Goal: Find specific page/section: Find specific page/section

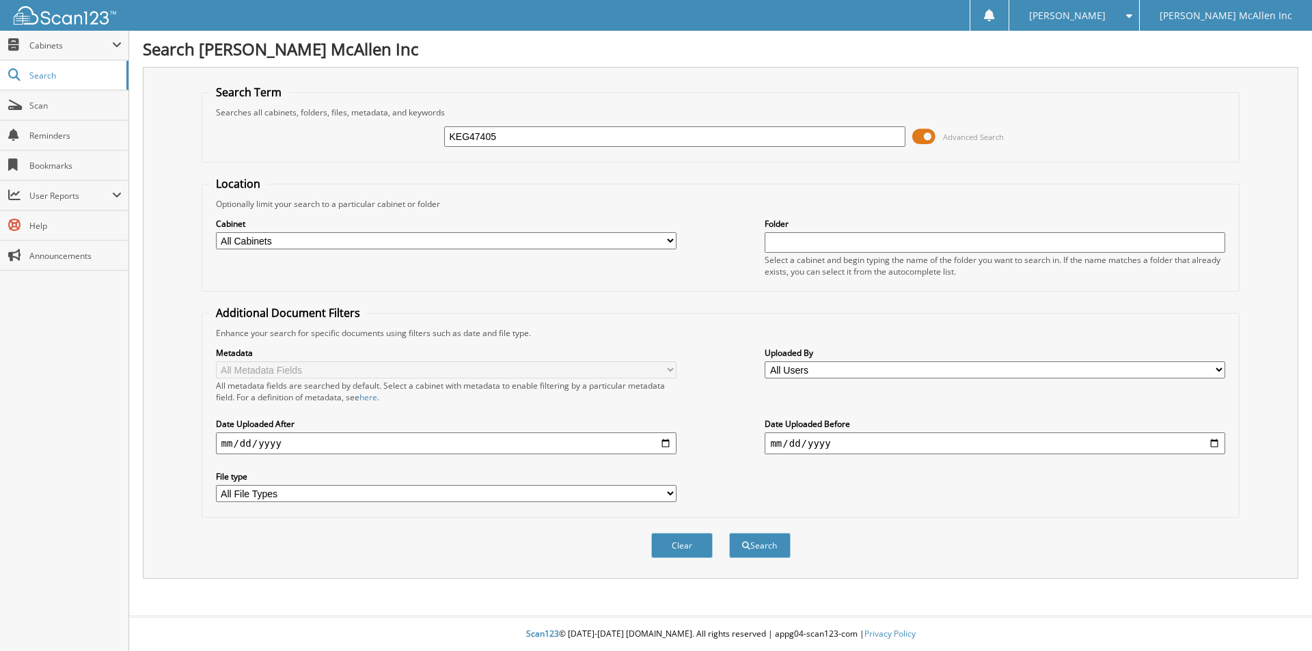
type input "KEG47405"
click at [729, 533] on button "Search" at bounding box center [759, 545] width 61 height 25
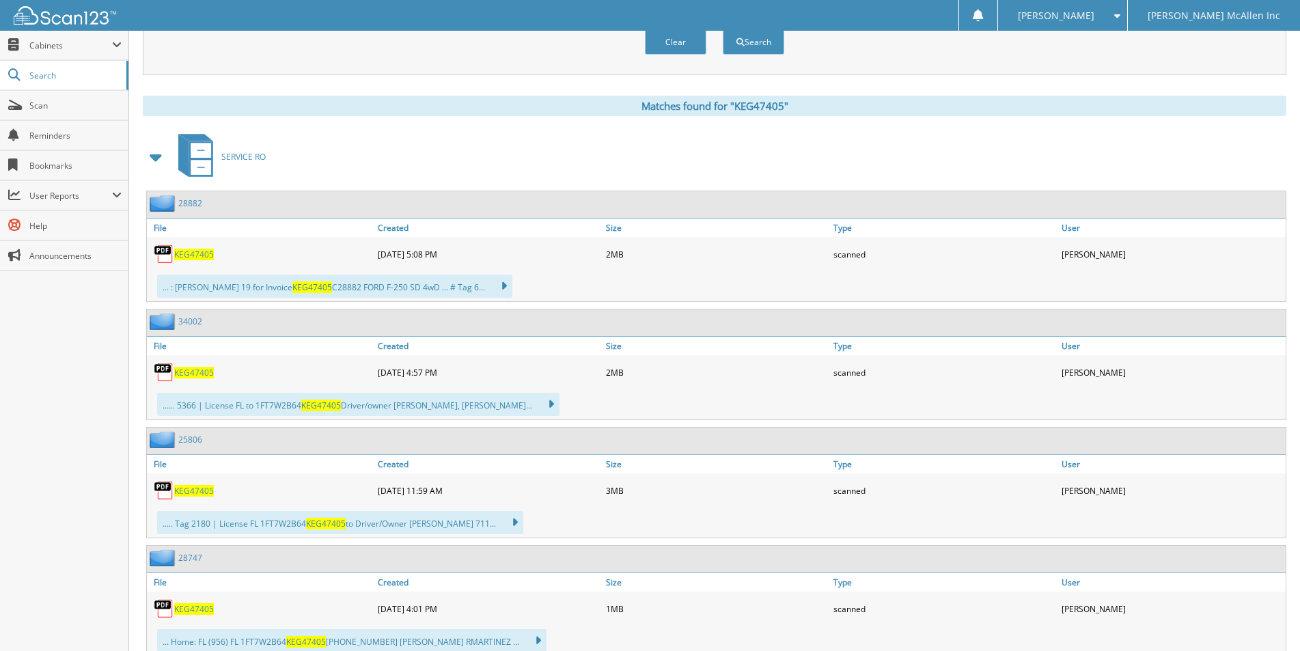
scroll to position [478, 0]
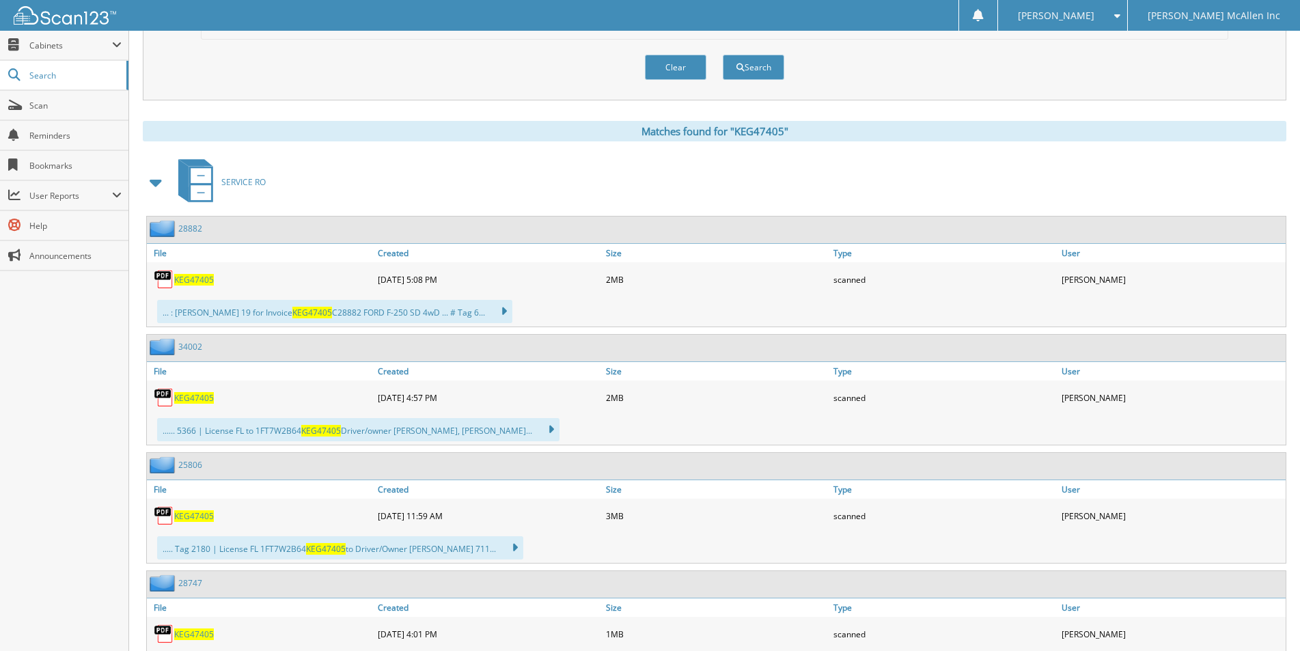
click at [206, 400] on span "KEG47405" at bounding box center [194, 398] width 40 height 12
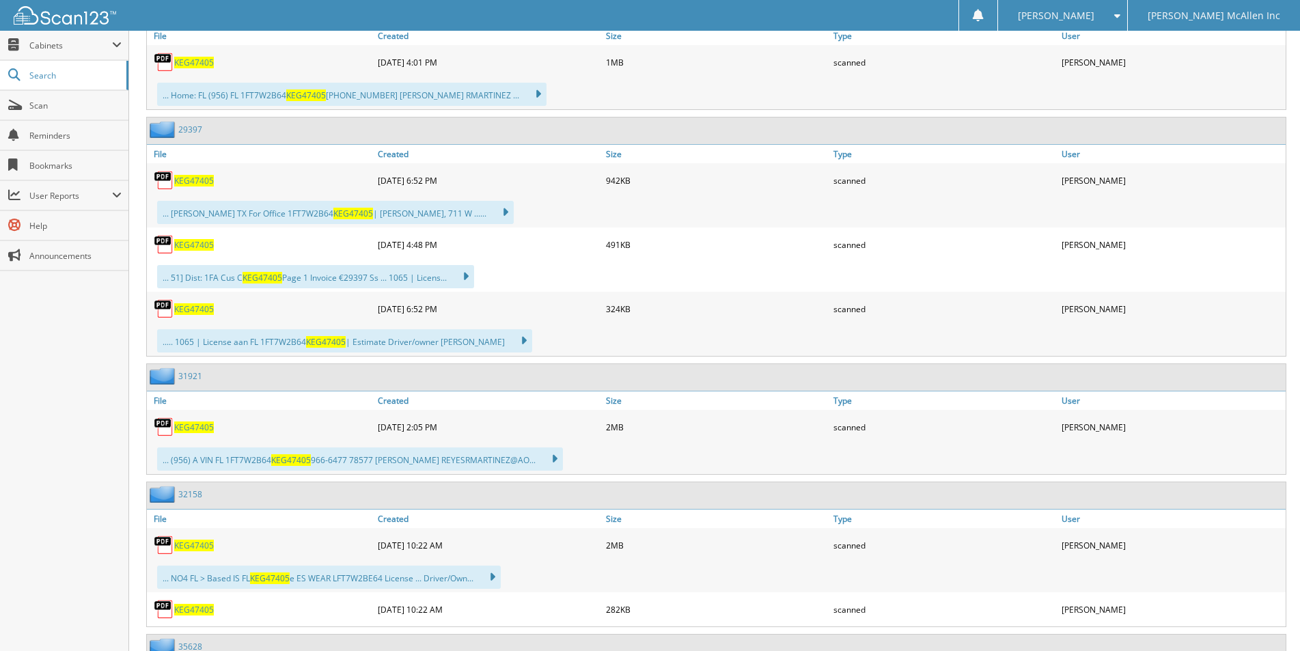
scroll to position [1093, 0]
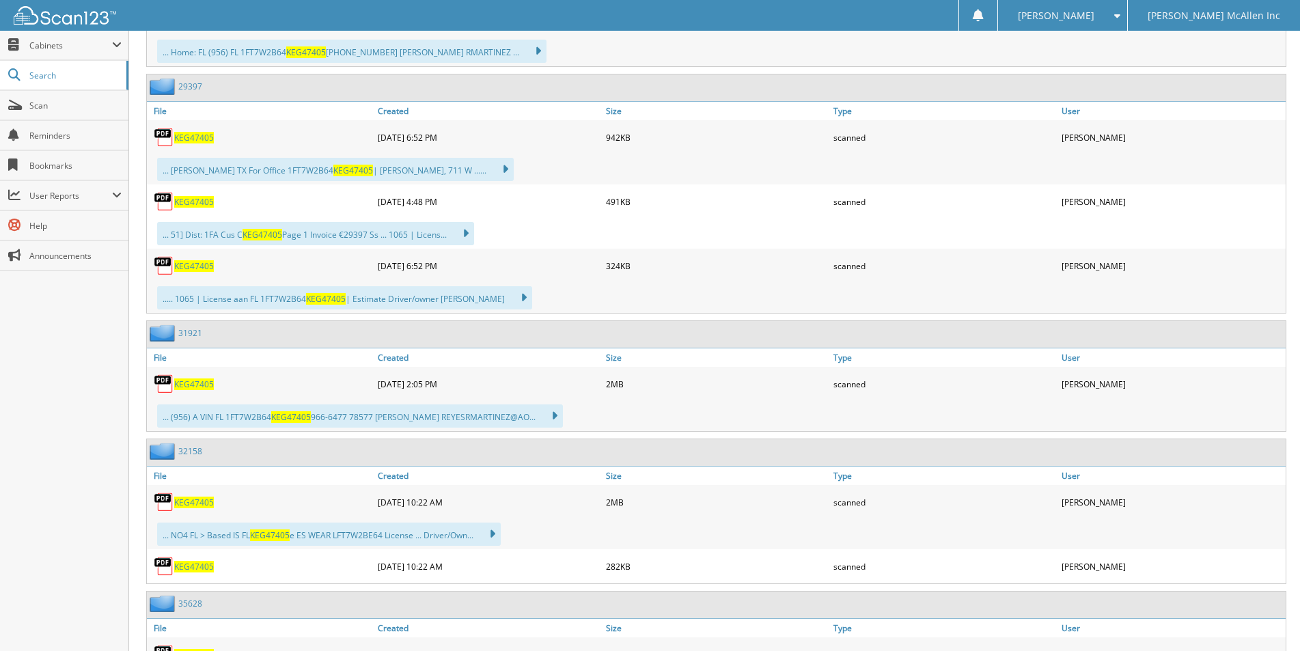
click at [203, 504] on span "KEG47405" at bounding box center [194, 503] width 40 height 12
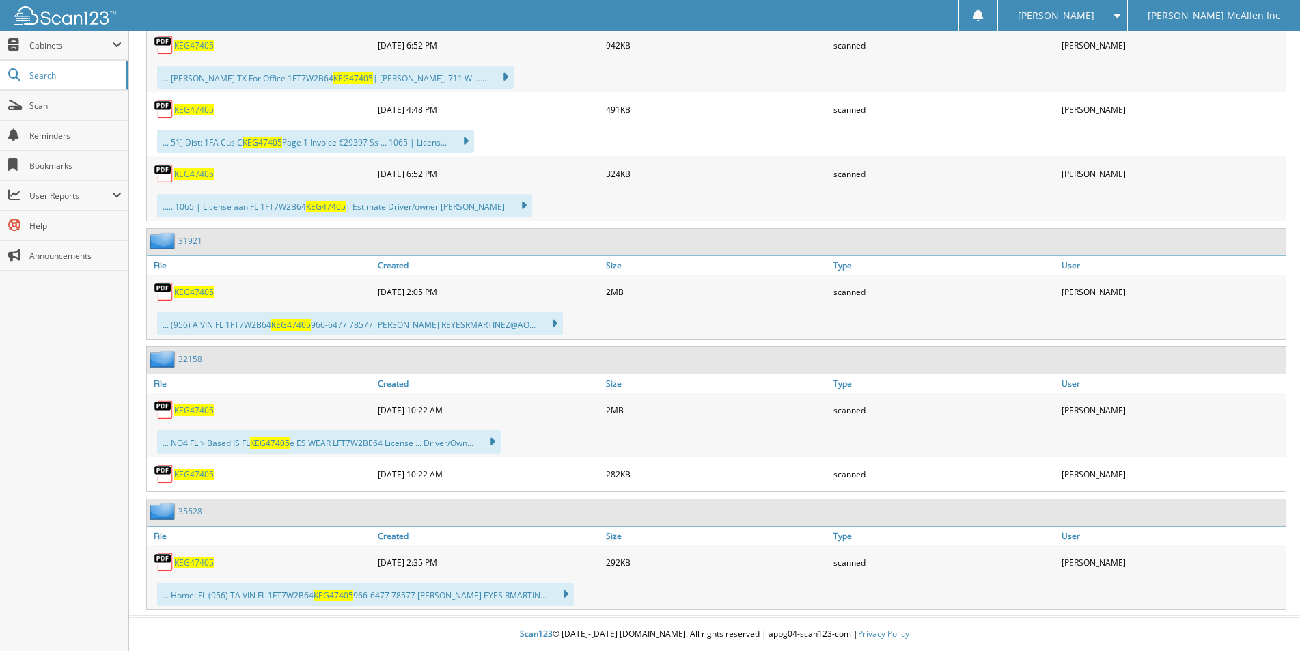
scroll to position [1186, 0]
click at [193, 359] on link "32158" at bounding box center [190, 359] width 24 height 12
click at [187, 408] on span "KEG47405" at bounding box center [194, 410] width 40 height 12
click at [182, 562] on span "KEG47405" at bounding box center [194, 563] width 40 height 12
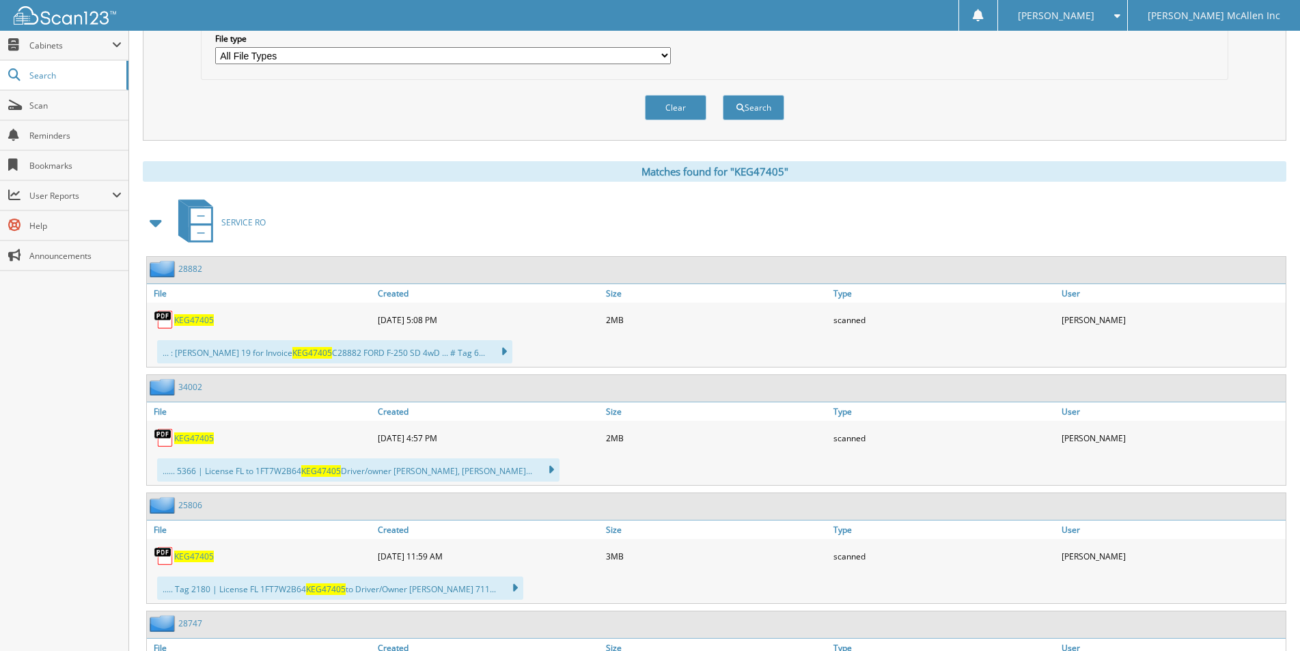
scroll to position [435, 0]
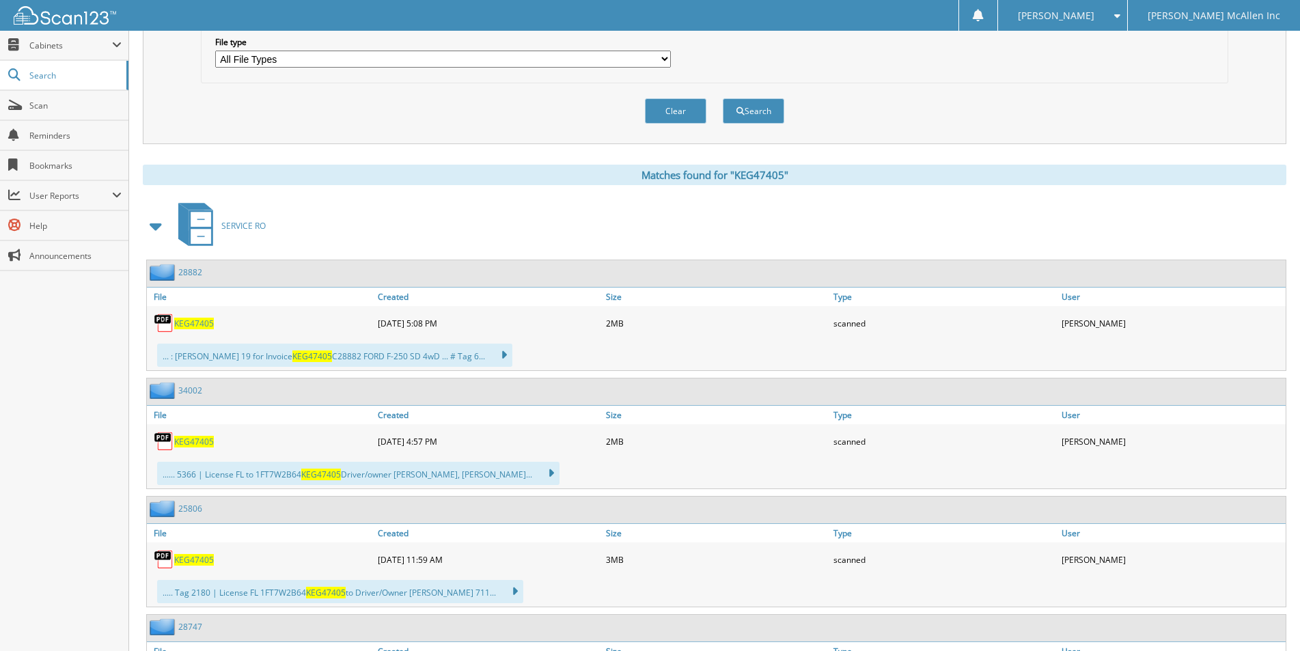
click at [186, 325] on span "KEG47405" at bounding box center [194, 324] width 40 height 12
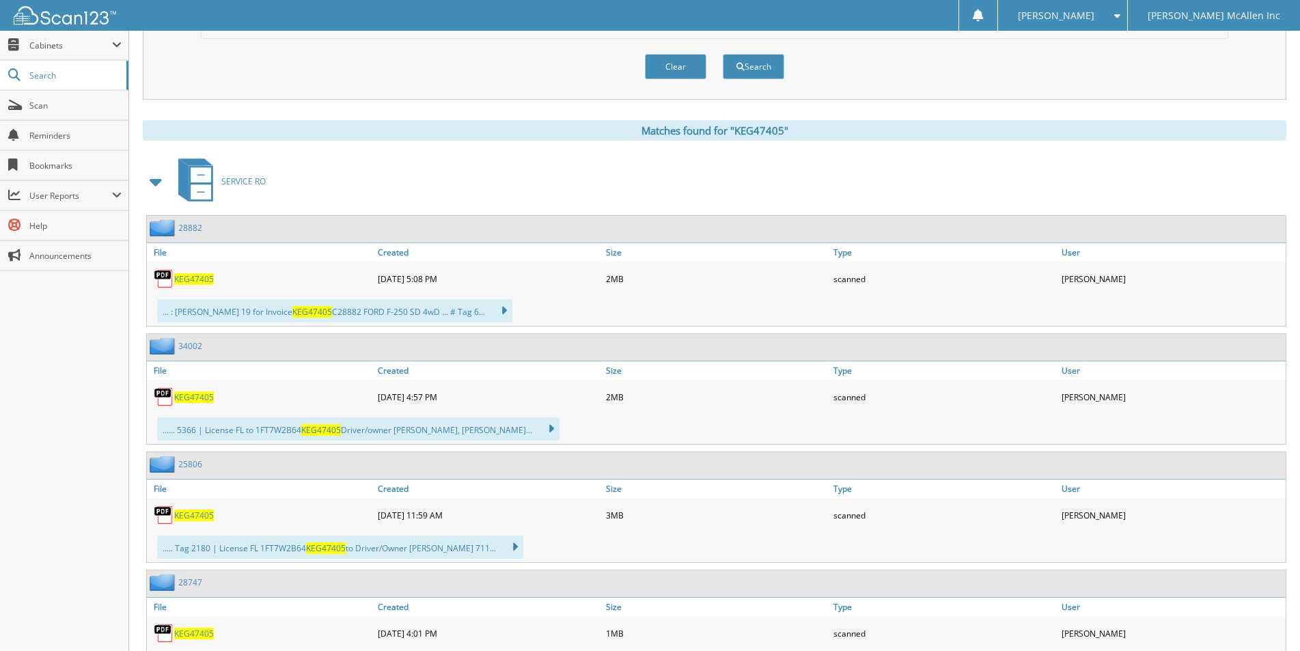
scroll to position [503, 0]
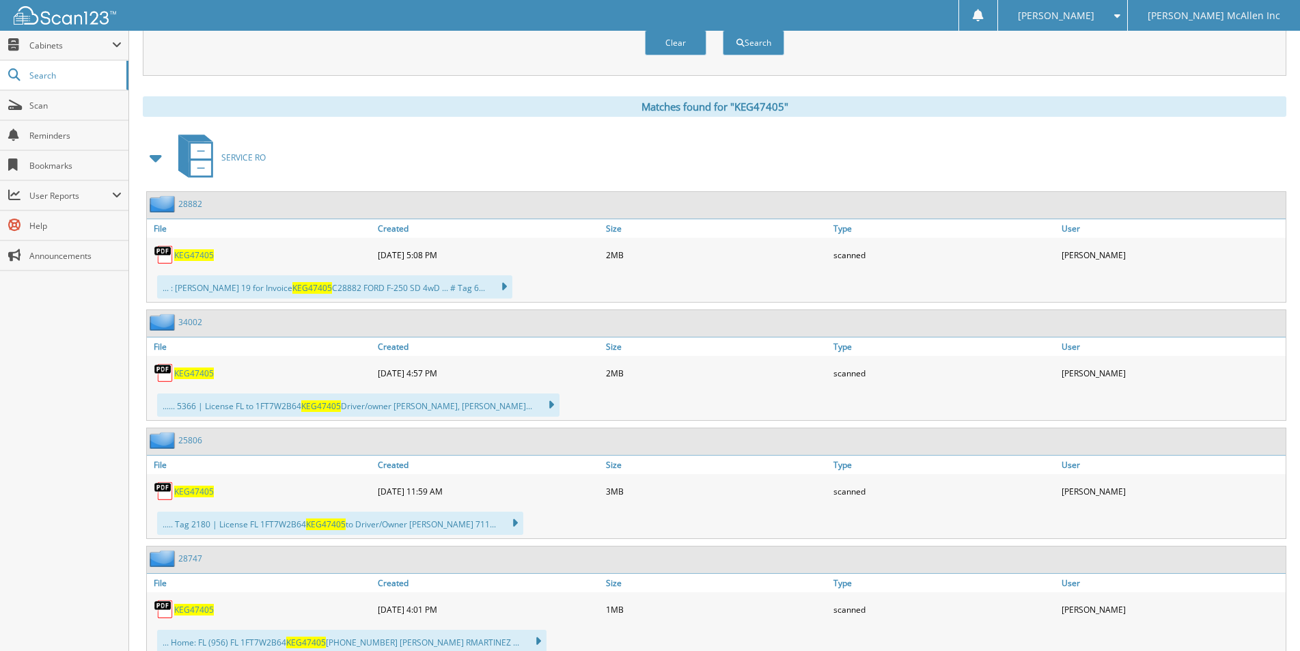
click at [195, 256] on span "KEG47405" at bounding box center [194, 255] width 40 height 12
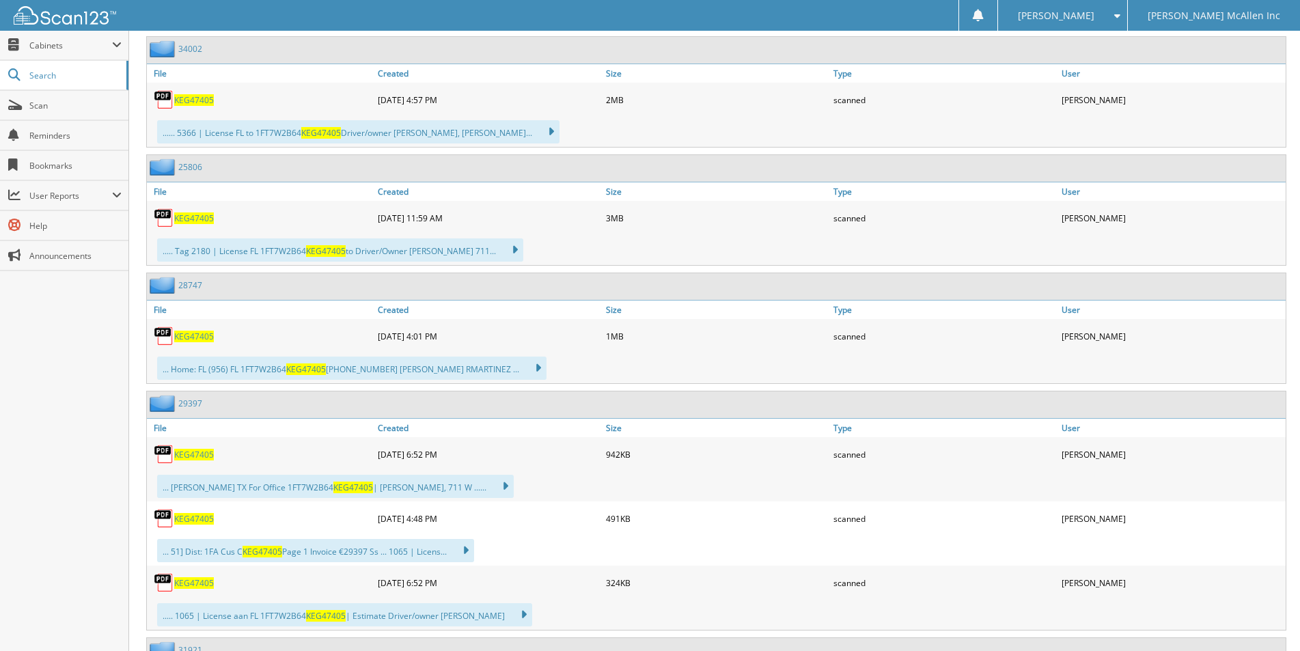
scroll to position [845, 0]
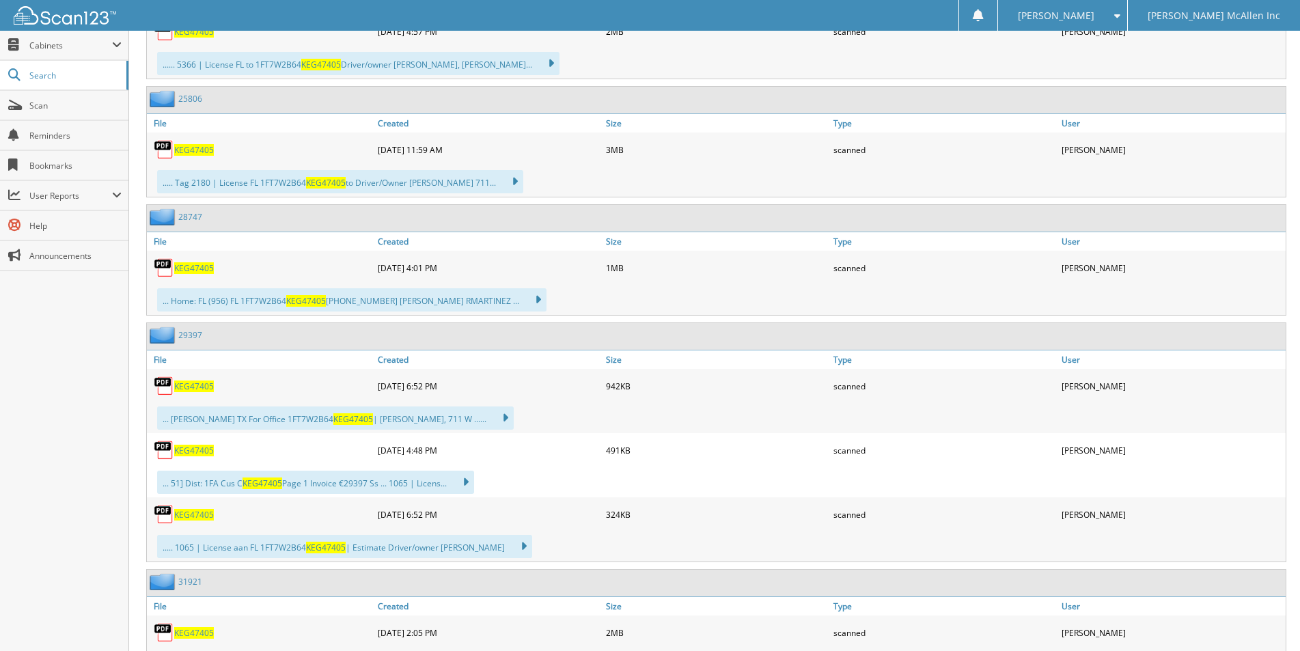
click at [193, 384] on span "KEG47405" at bounding box center [194, 387] width 40 height 12
click at [10, 105] on span at bounding box center [14, 105] width 13 height 12
